Goal: Task Accomplishment & Management: Complete application form

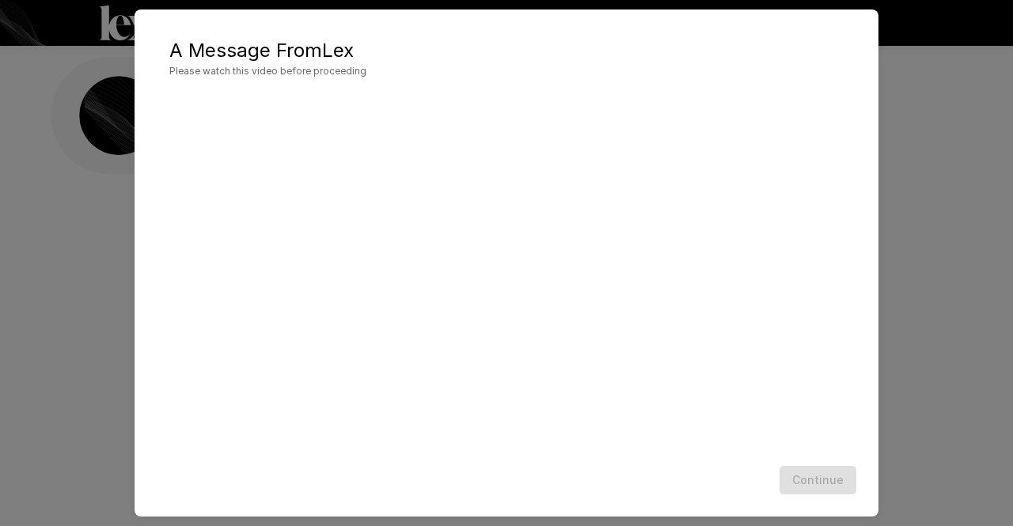
drag, startPoint x: 541, startPoint y: 22, endPoint x: 690, endPoint y: 32, distance: 149.2
click at [690, 32] on div "A Message From [PERSON_NAME] Please watch this video before proceeding Continue" at bounding box center [507, 262] width 744 height 507
click at [835, 481] on button "Continue" at bounding box center [818, 480] width 77 height 29
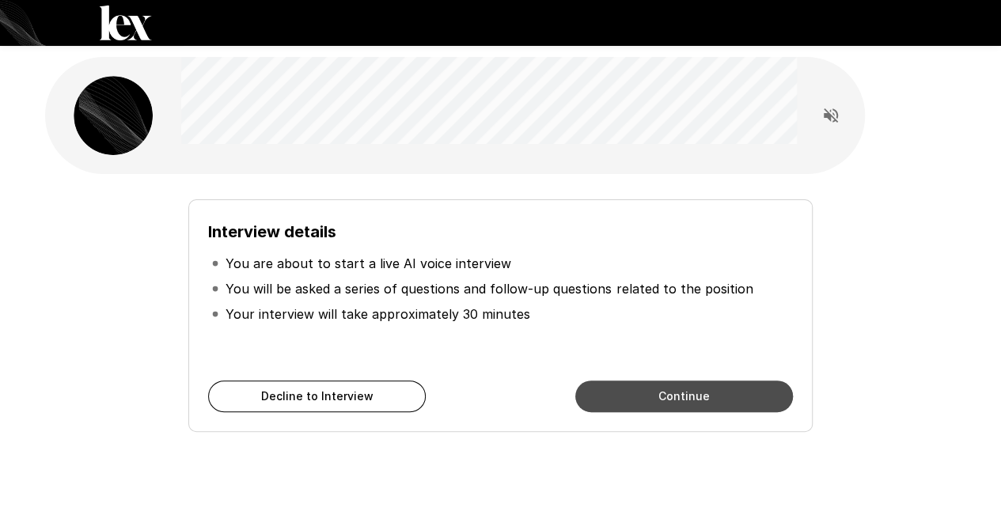
click at [624, 401] on button "Continue" at bounding box center [685, 397] width 218 height 32
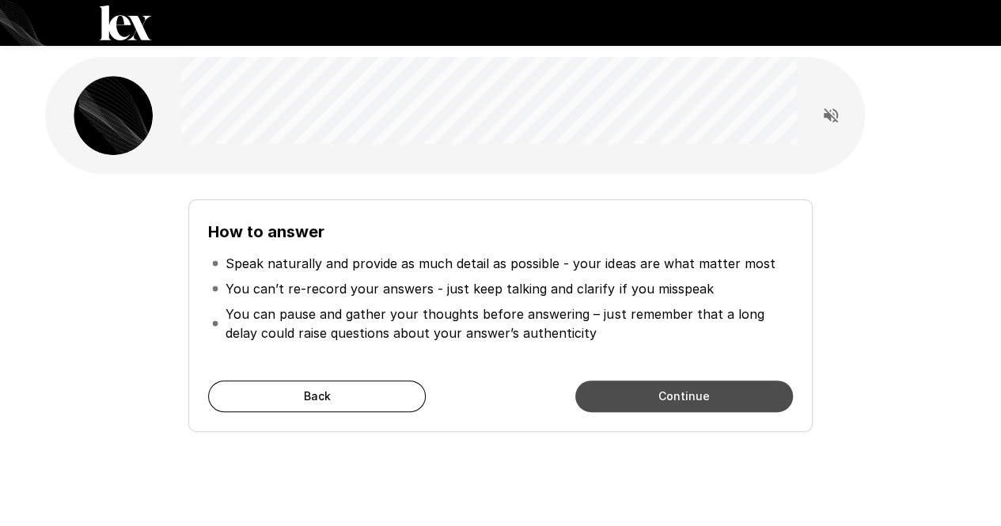
click at [624, 401] on button "Continue" at bounding box center [685, 397] width 218 height 32
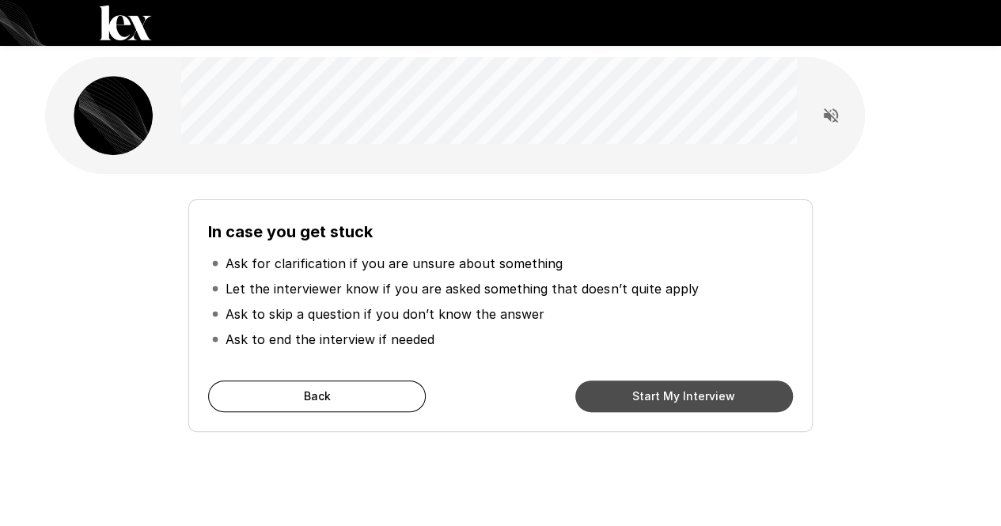
click at [624, 401] on button "Start My Interview" at bounding box center [685, 397] width 218 height 32
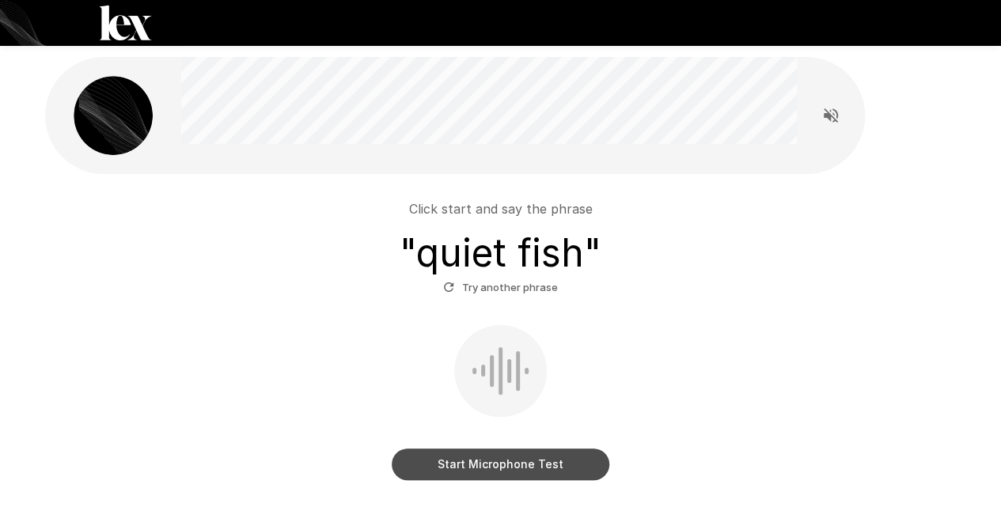
click at [548, 465] on button "Start Microphone Test" at bounding box center [501, 465] width 218 height 32
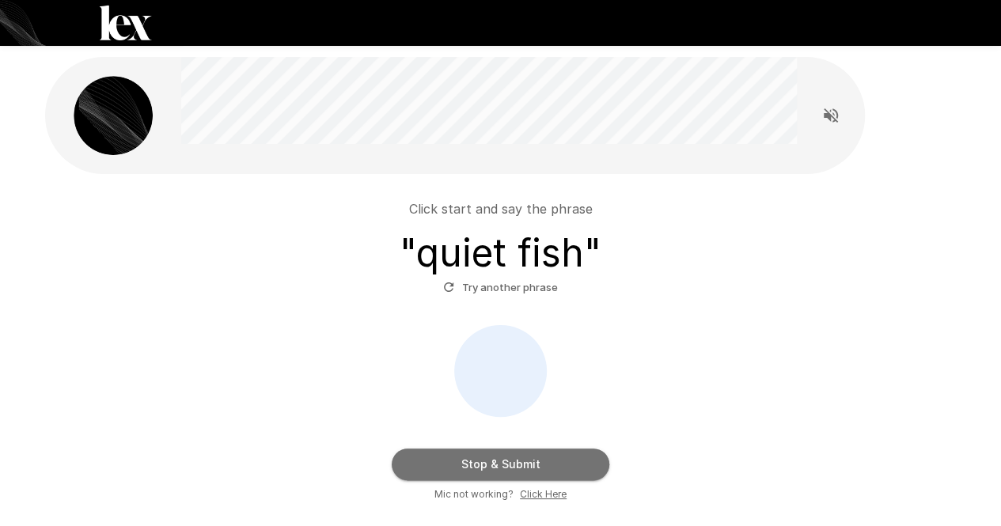
click at [548, 465] on button "Stop & Submit" at bounding box center [501, 465] width 218 height 32
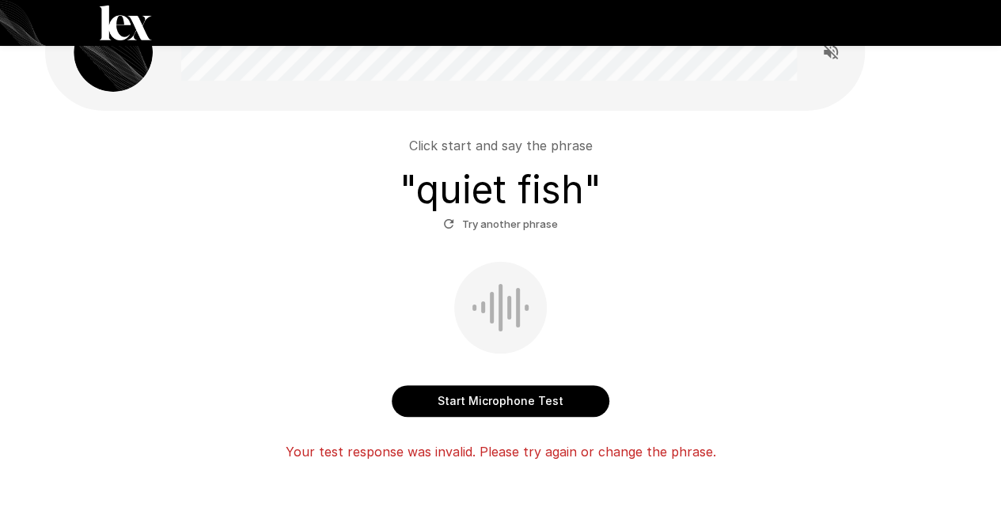
scroll to position [62, 0]
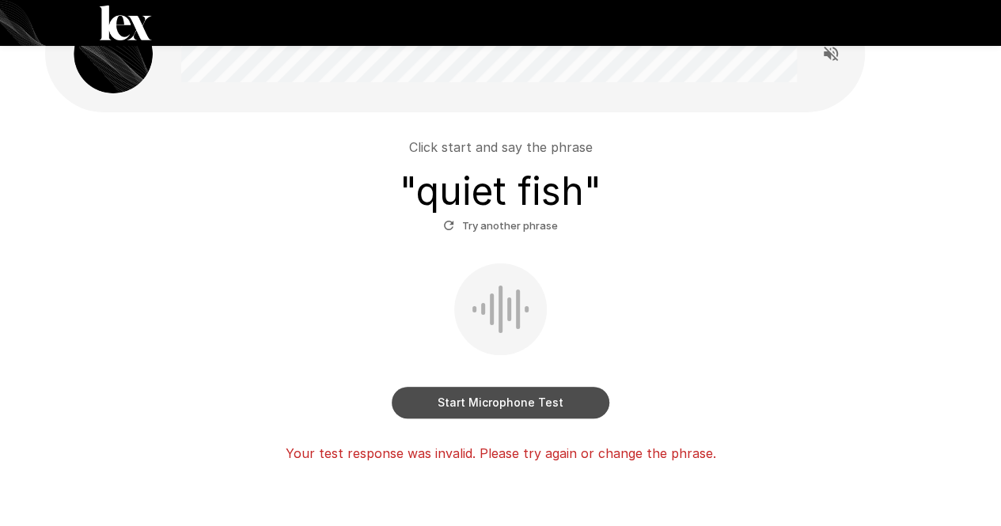
click at [552, 412] on button "Start Microphone Test" at bounding box center [501, 403] width 218 height 32
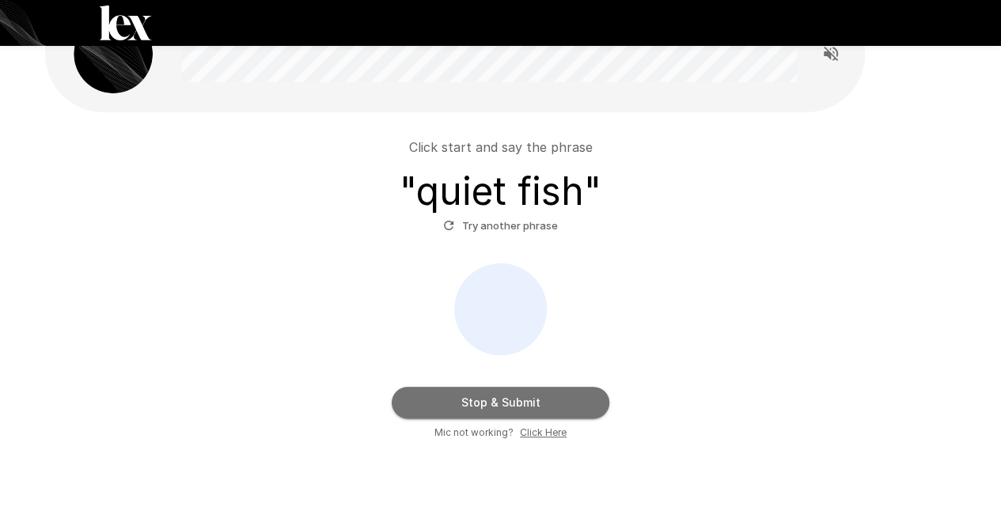
click at [552, 412] on button "Stop & Submit" at bounding box center [501, 403] width 218 height 32
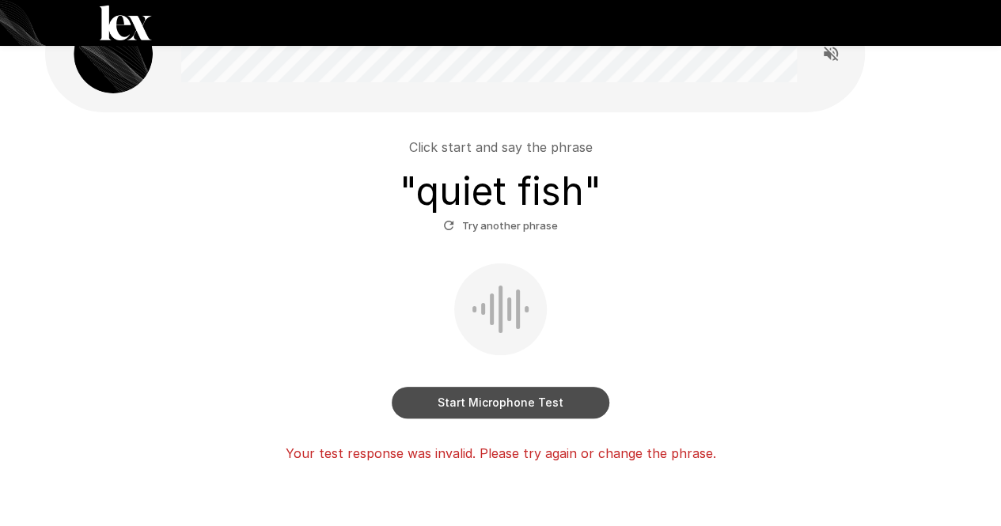
click at [545, 401] on button "Start Microphone Test" at bounding box center [501, 403] width 218 height 32
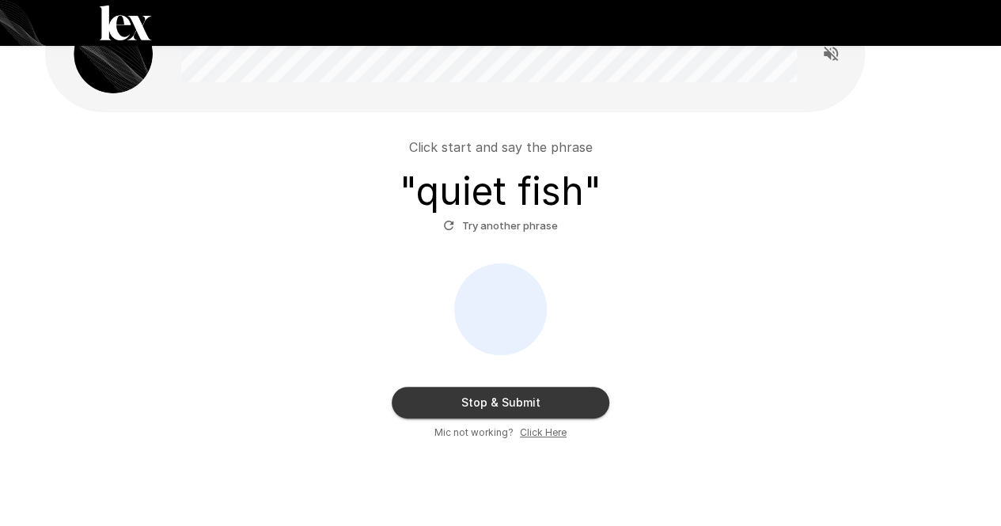
click at [537, 435] on u "Click Here" at bounding box center [543, 433] width 47 height 12
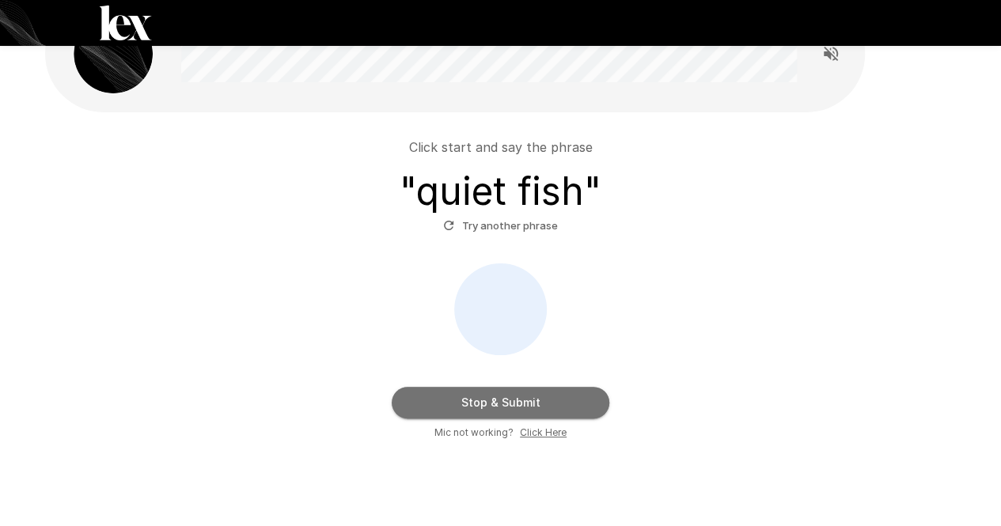
click at [529, 397] on button "Stop & Submit" at bounding box center [501, 403] width 218 height 32
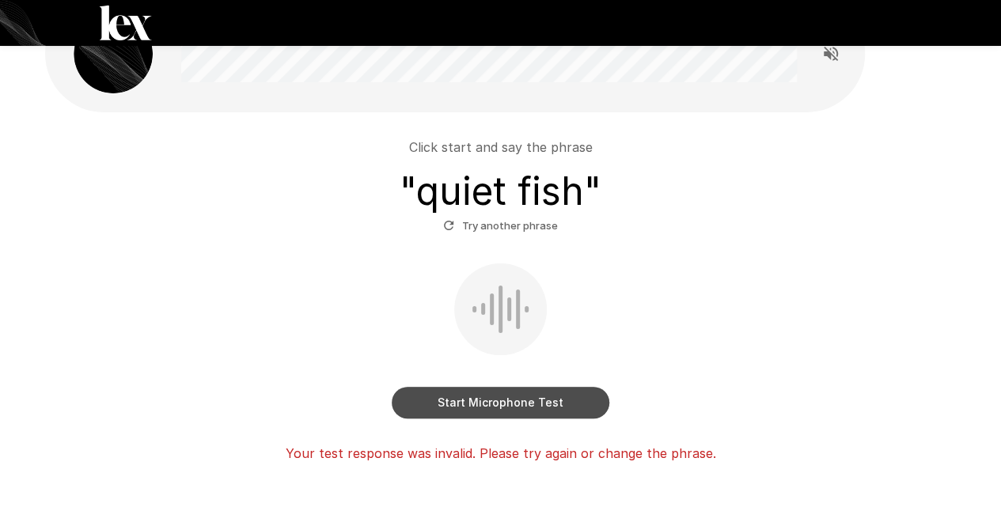
click at [565, 395] on button "Start Microphone Test" at bounding box center [501, 403] width 218 height 32
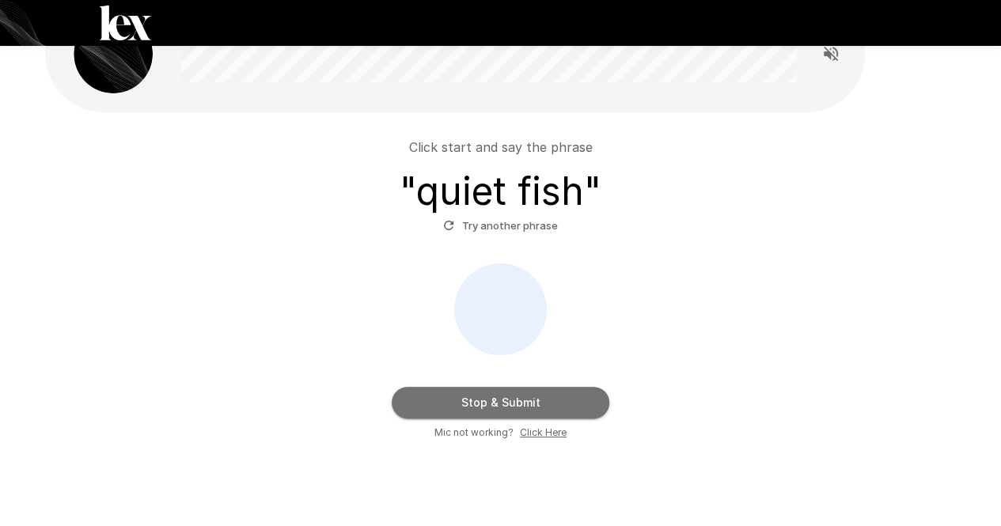
click at [565, 395] on button "Stop & Submit" at bounding box center [501, 403] width 218 height 32
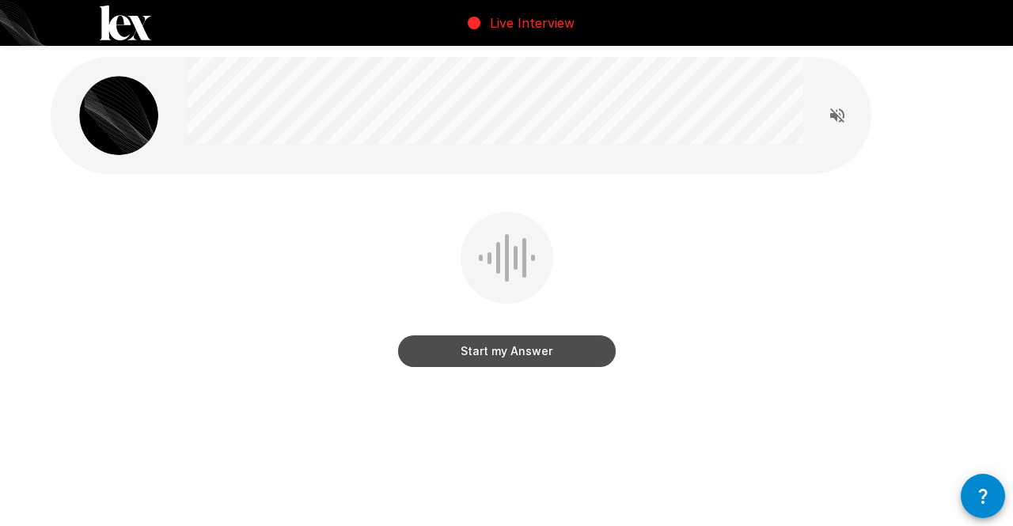
click at [540, 348] on button "Start my Answer" at bounding box center [507, 352] width 218 height 32
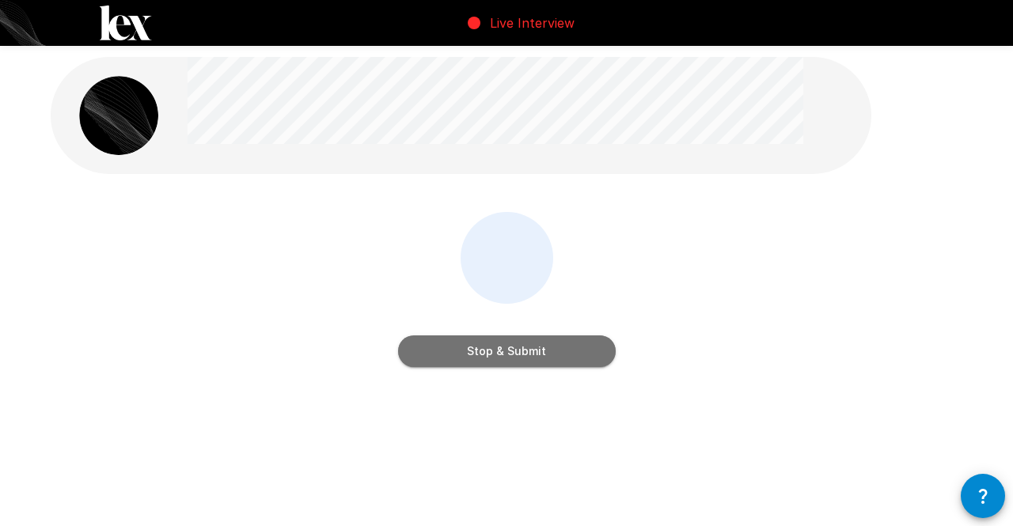
click at [540, 348] on button "Stop & Submit" at bounding box center [507, 352] width 218 height 32
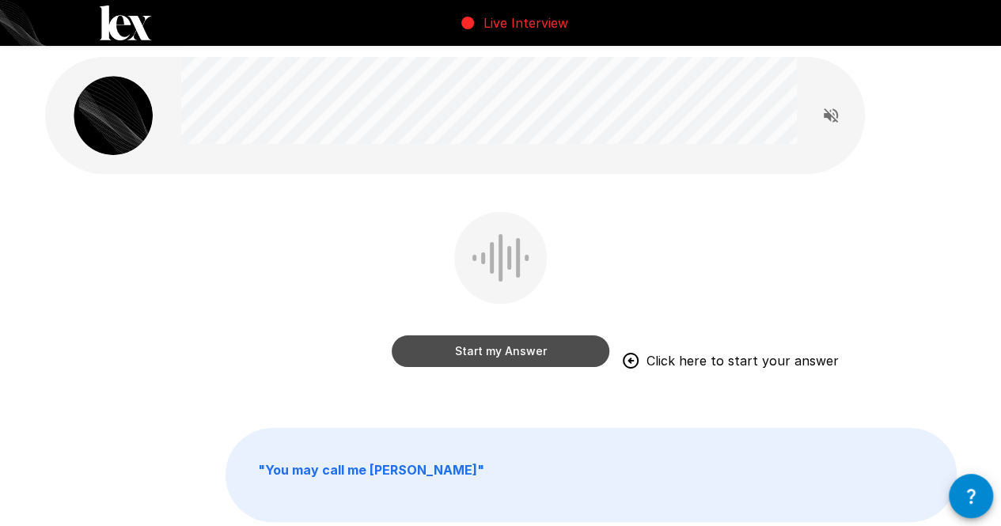
click at [587, 341] on button "Start my Answer" at bounding box center [501, 352] width 218 height 32
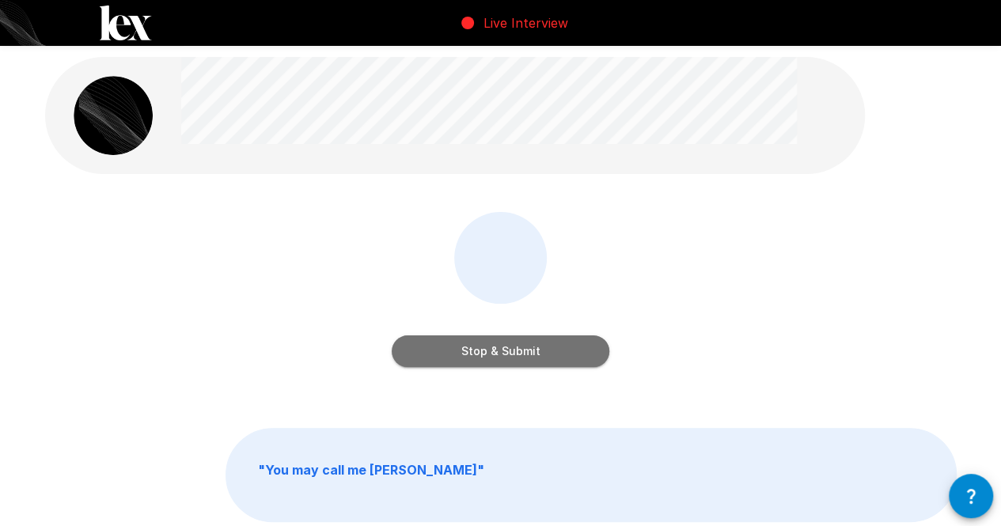
click at [557, 346] on button "Stop & Submit" at bounding box center [501, 352] width 218 height 32
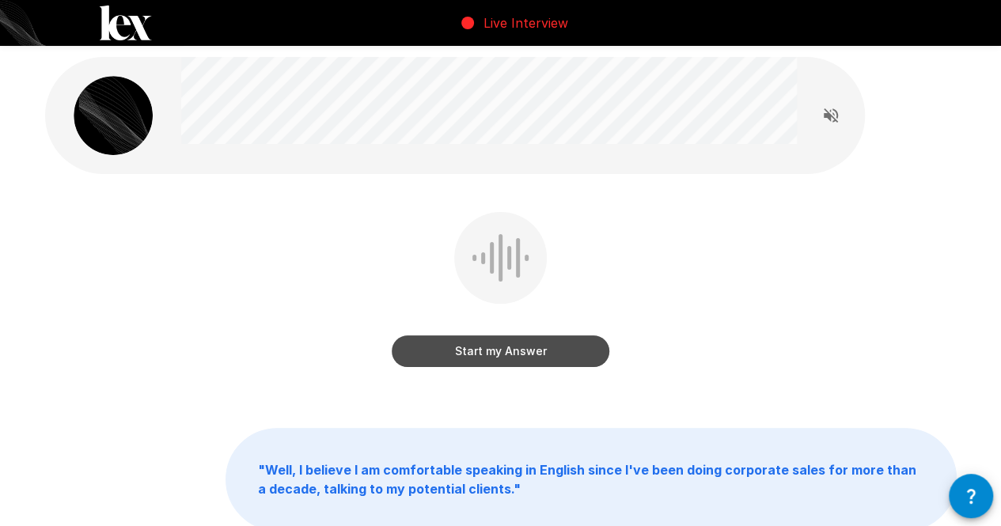
click at [547, 351] on button "Start my Answer" at bounding box center [501, 352] width 218 height 32
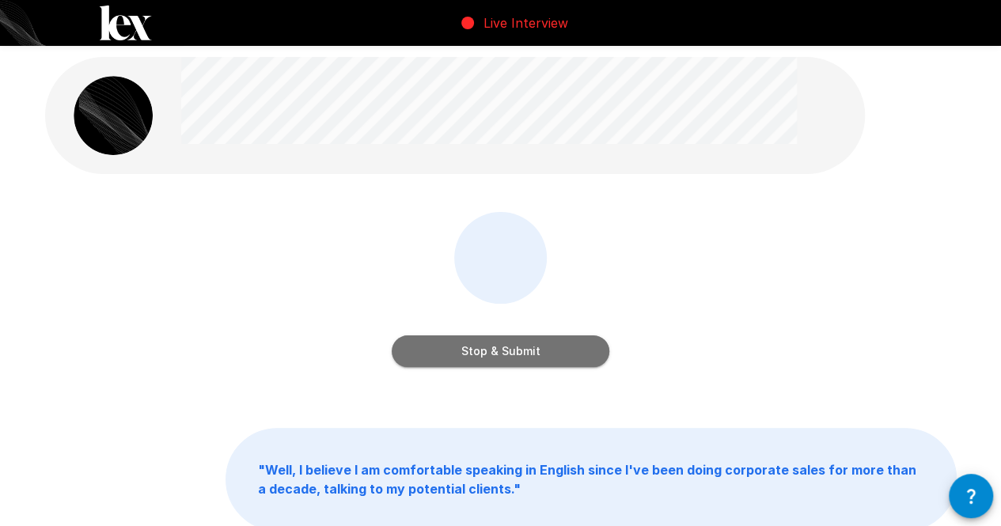
click at [547, 351] on button "Stop & Submit" at bounding box center [501, 352] width 218 height 32
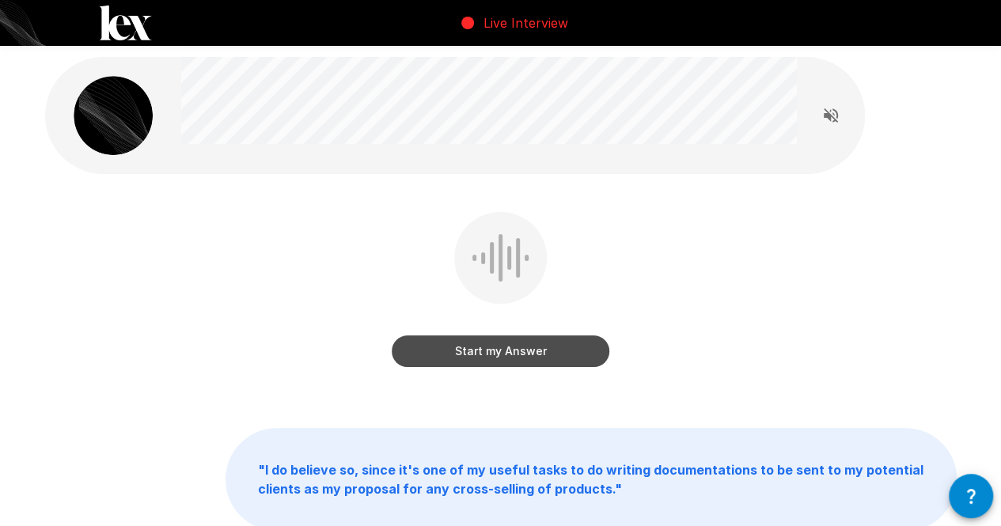
click at [547, 351] on button "Start my Answer" at bounding box center [501, 352] width 218 height 32
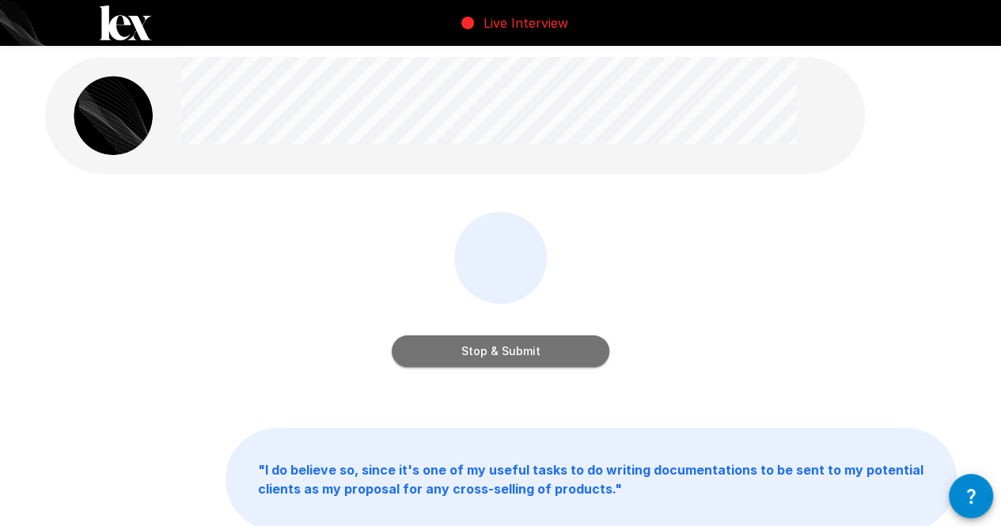
click at [547, 351] on button "Stop & Submit" at bounding box center [501, 352] width 218 height 32
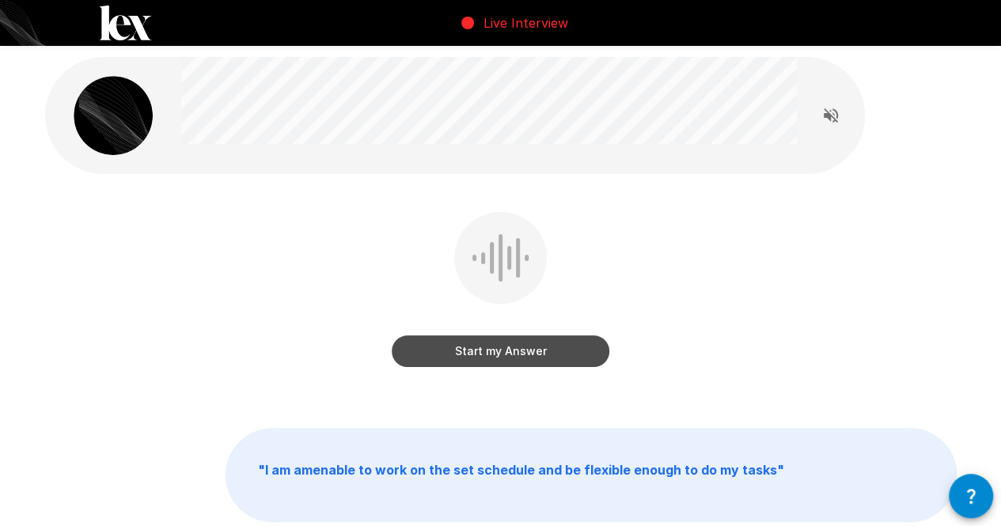
click at [554, 345] on button "Start my Answer" at bounding box center [501, 352] width 218 height 32
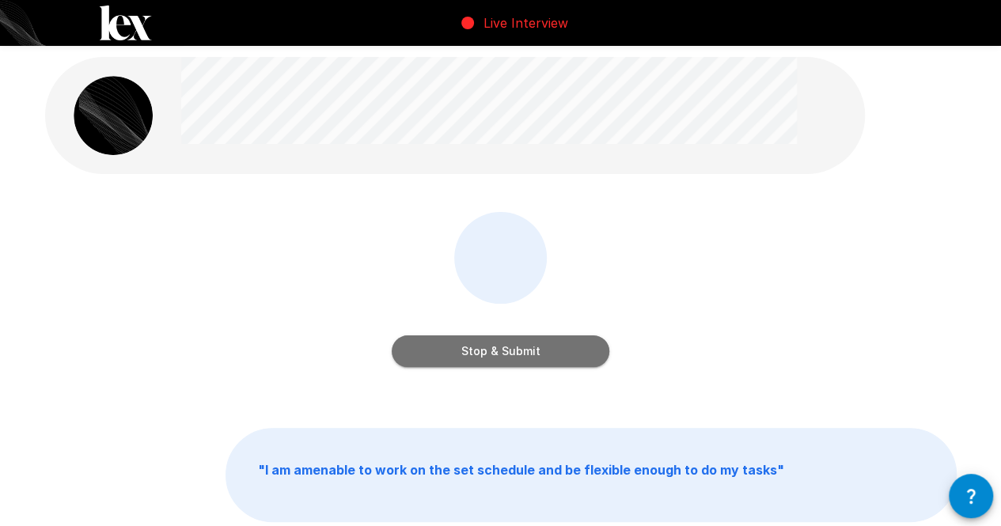
click at [554, 345] on button "Stop & Submit" at bounding box center [501, 352] width 218 height 32
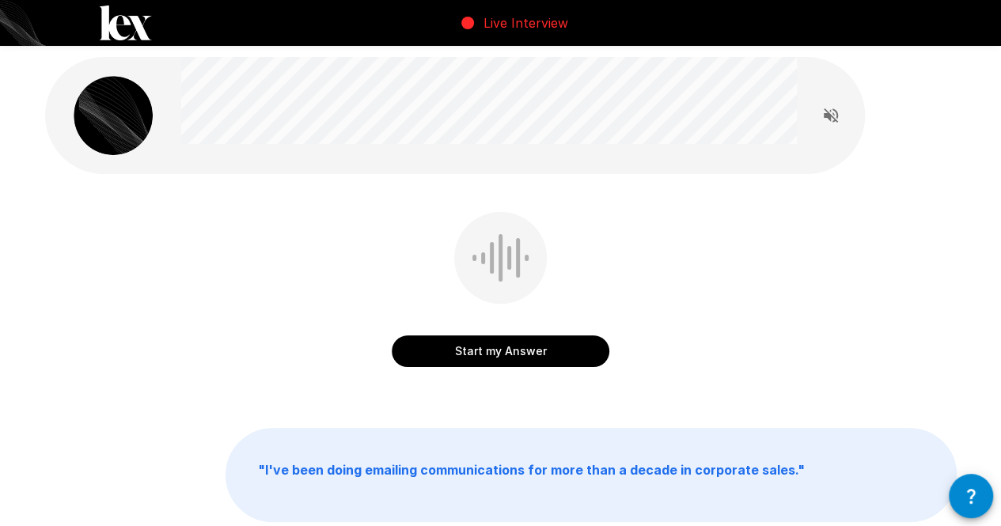
click at [554, 345] on button "Start my Answer" at bounding box center [501, 352] width 218 height 32
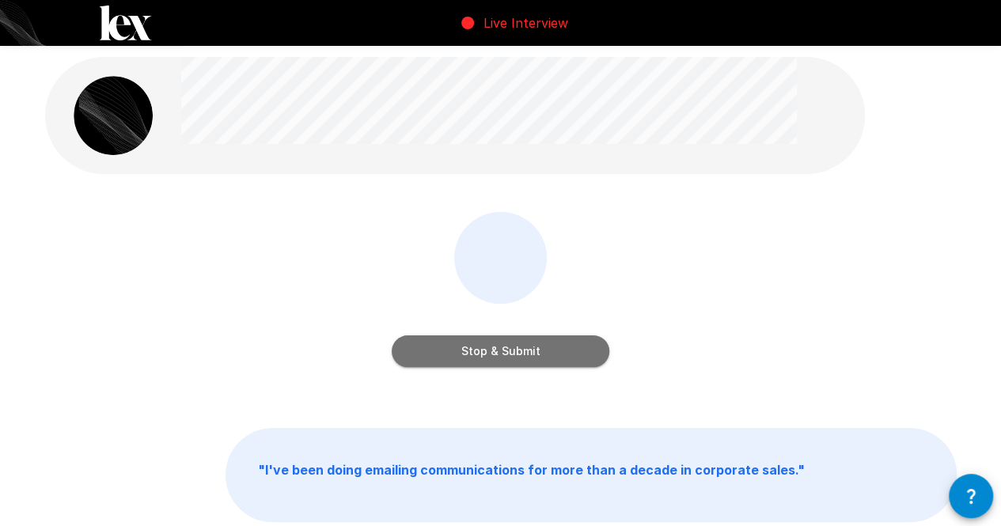
click at [525, 352] on button "Stop & Submit" at bounding box center [501, 352] width 218 height 32
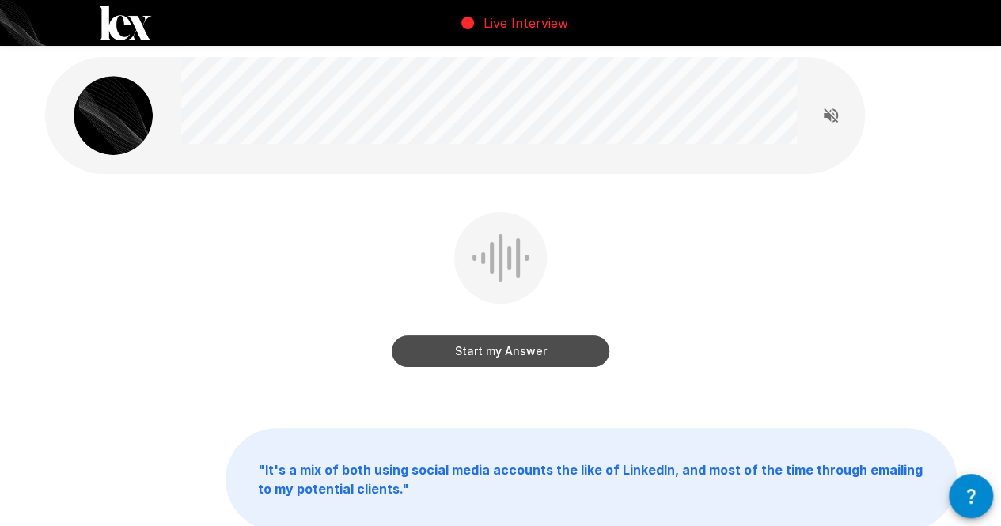
click at [560, 349] on button "Start my Answer" at bounding box center [501, 352] width 218 height 32
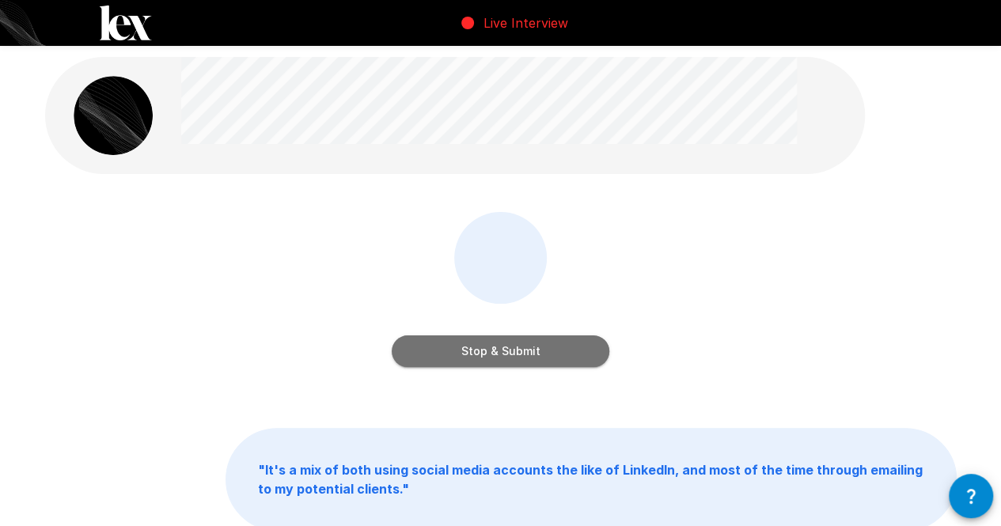
click at [560, 349] on button "Stop & Submit" at bounding box center [501, 352] width 218 height 32
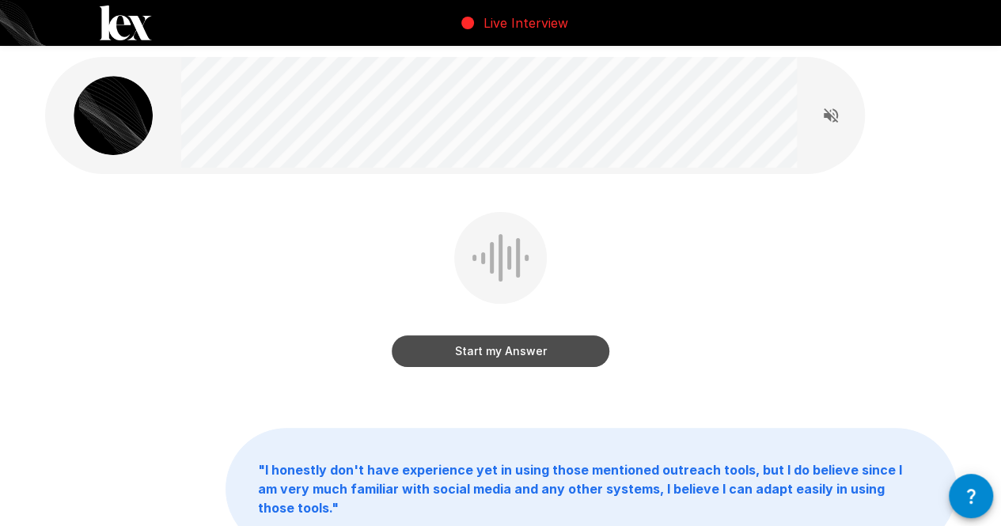
click at [560, 349] on button "Start my Answer" at bounding box center [501, 352] width 218 height 32
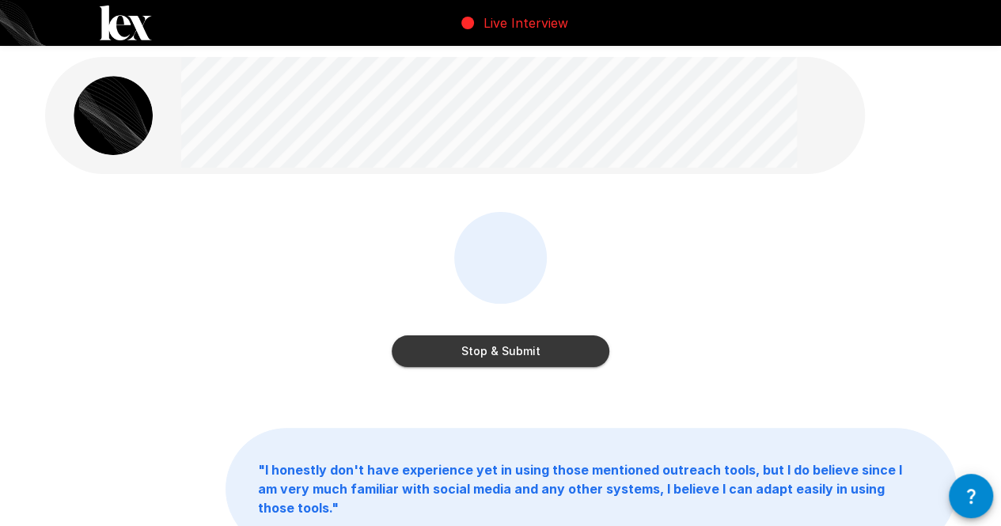
click at [560, 349] on button "Stop & Submit" at bounding box center [501, 352] width 218 height 32
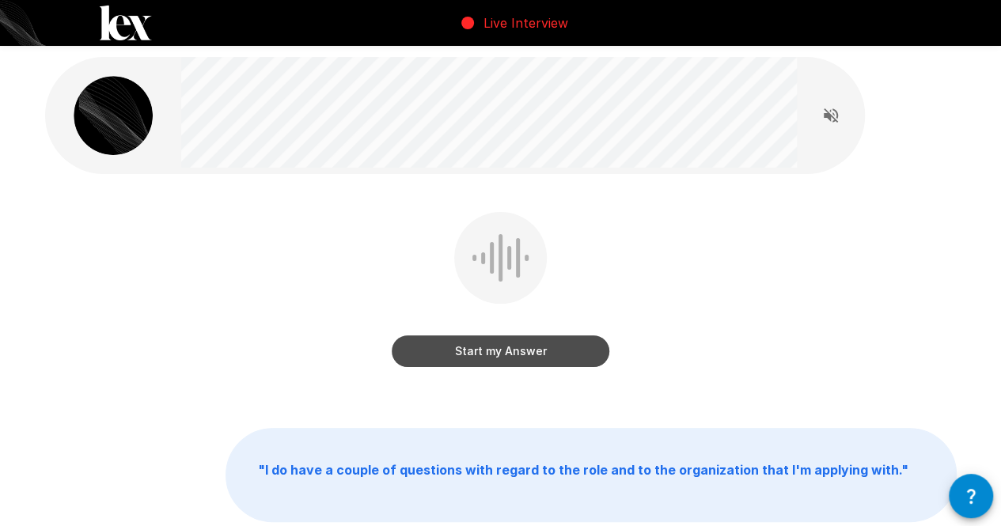
click at [551, 351] on button "Start my Answer" at bounding box center [501, 352] width 218 height 32
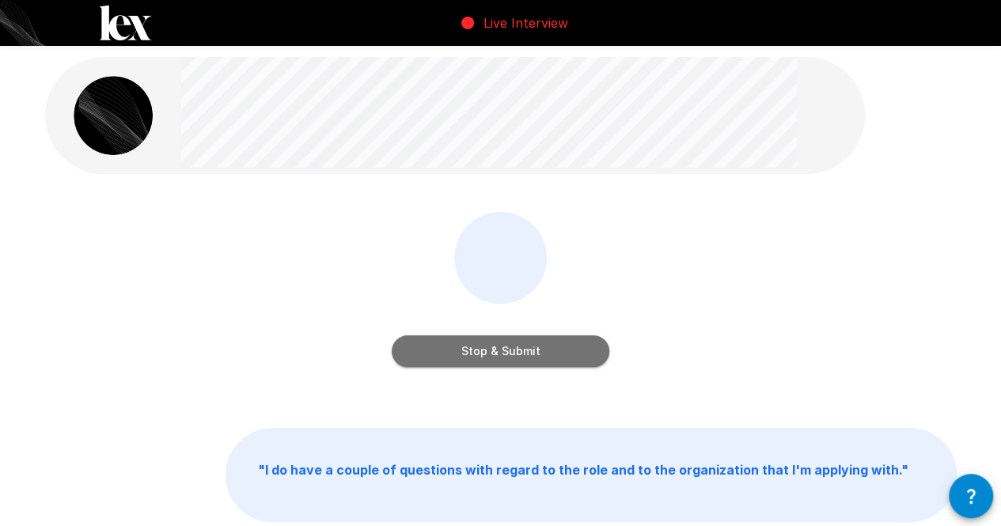
click at [551, 351] on button "Stop & Submit" at bounding box center [501, 352] width 218 height 32
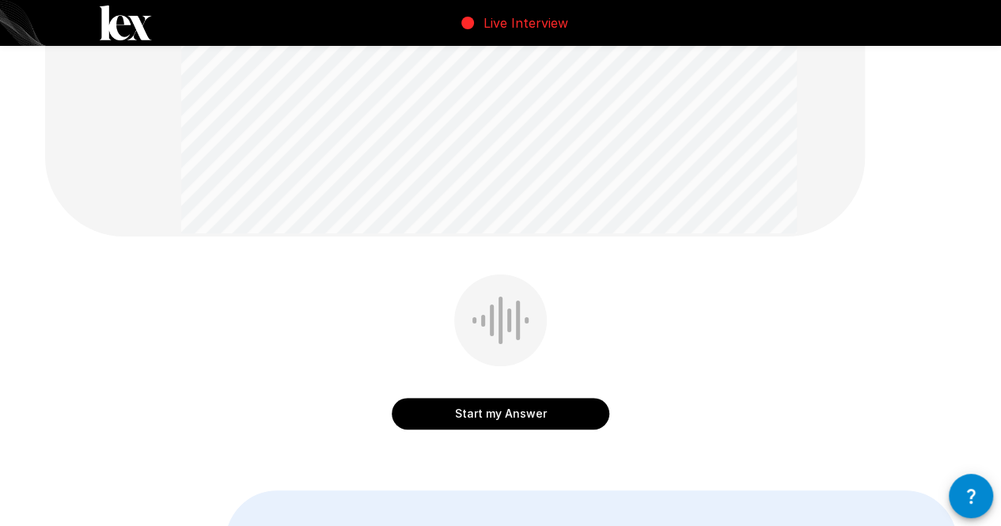
scroll to position [245, 0]
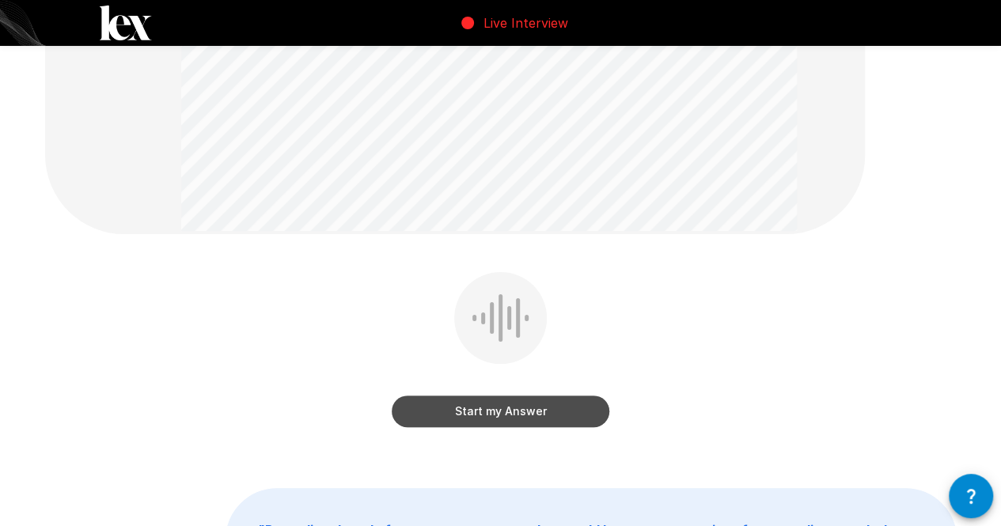
click at [557, 408] on button "Start my Answer" at bounding box center [501, 412] width 218 height 32
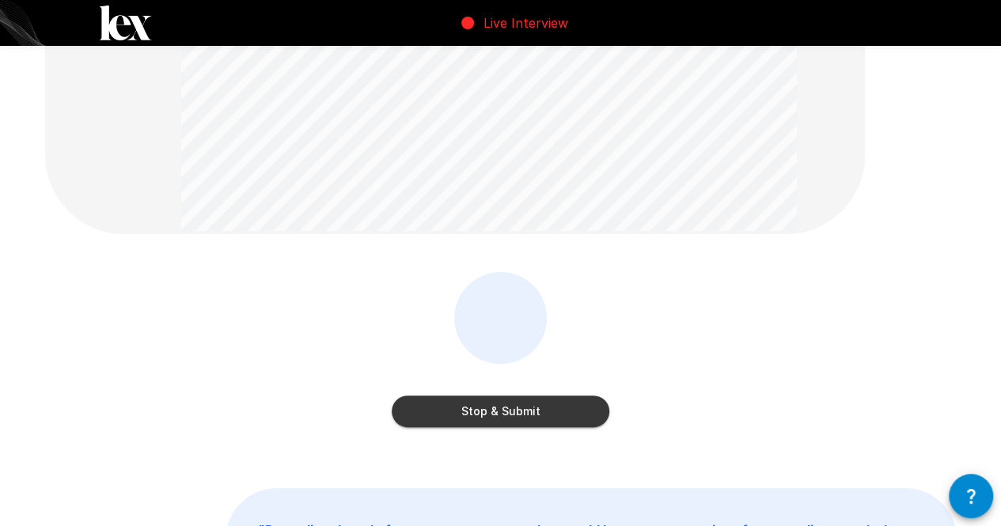
click at [568, 404] on button "Stop & Submit" at bounding box center [501, 412] width 218 height 32
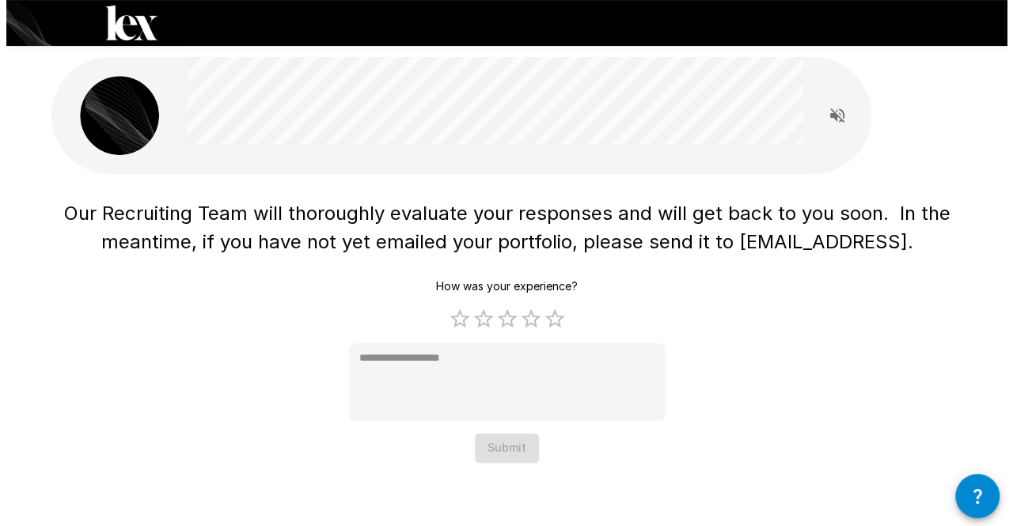
scroll to position [0, 0]
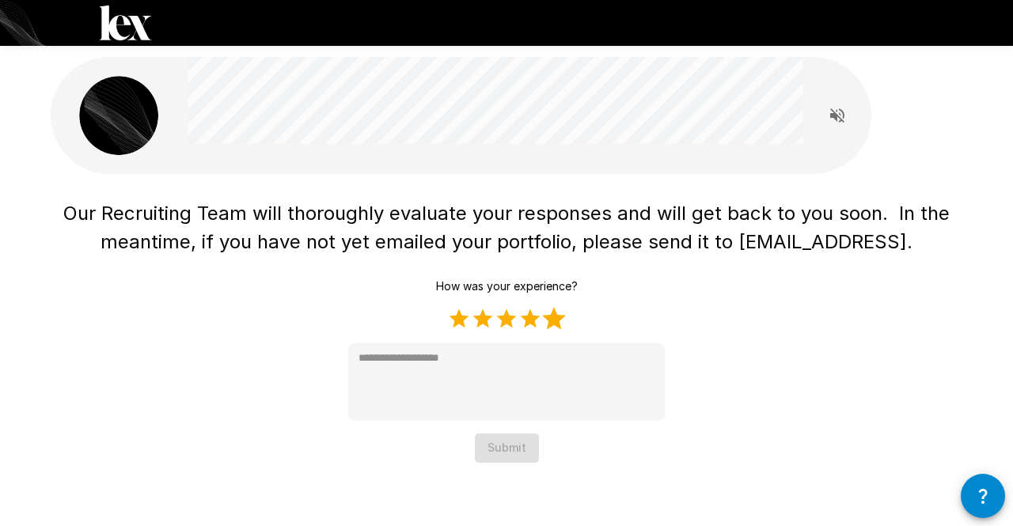
click at [557, 327] on label "5 Stars" at bounding box center [554, 319] width 24 height 24
type textarea "*"
click at [511, 446] on button "Submit" at bounding box center [507, 448] width 64 height 29
